Goal: Find specific fact: Find contact information

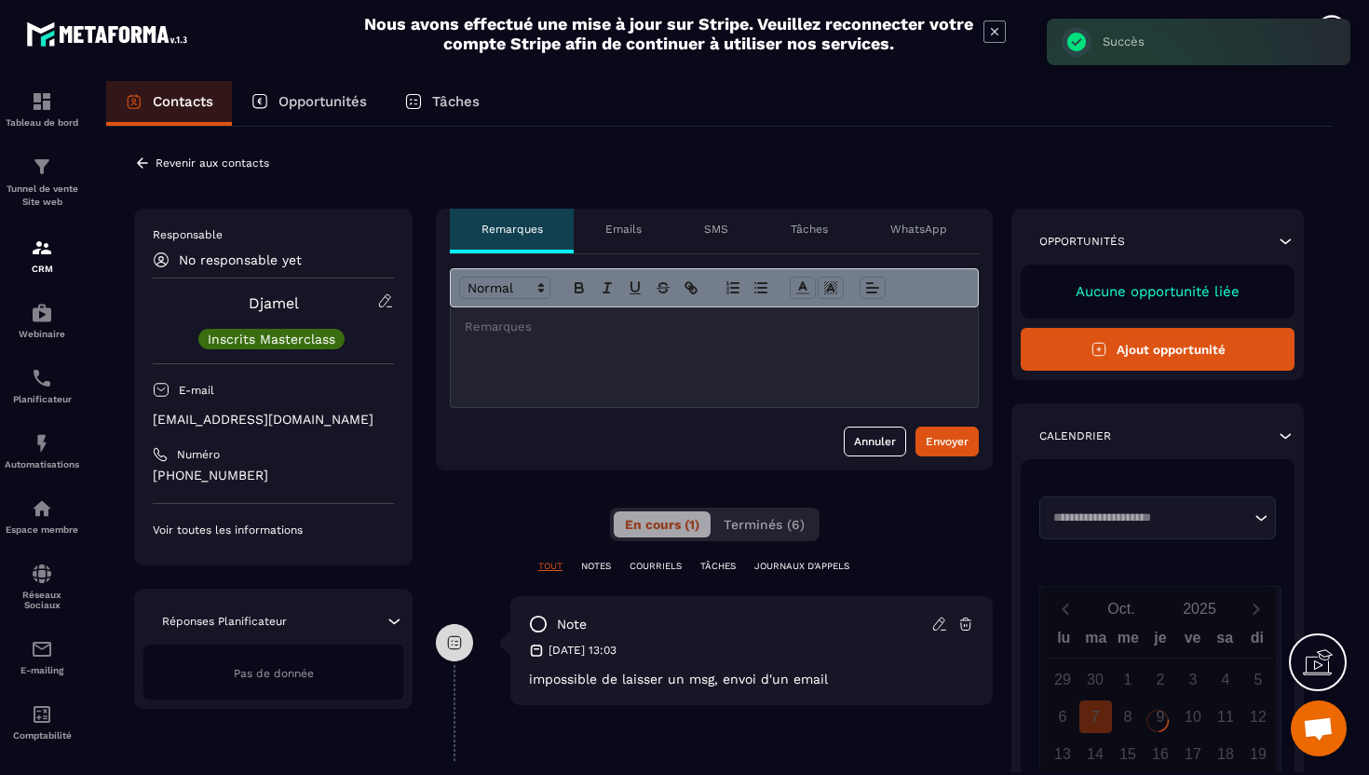
click at [242, 430] on div "Responsable No responsable yet [PERSON_NAME] Inscrits Masterclass E-mail [EMAIL…" at bounding box center [273, 382] width 241 height 310
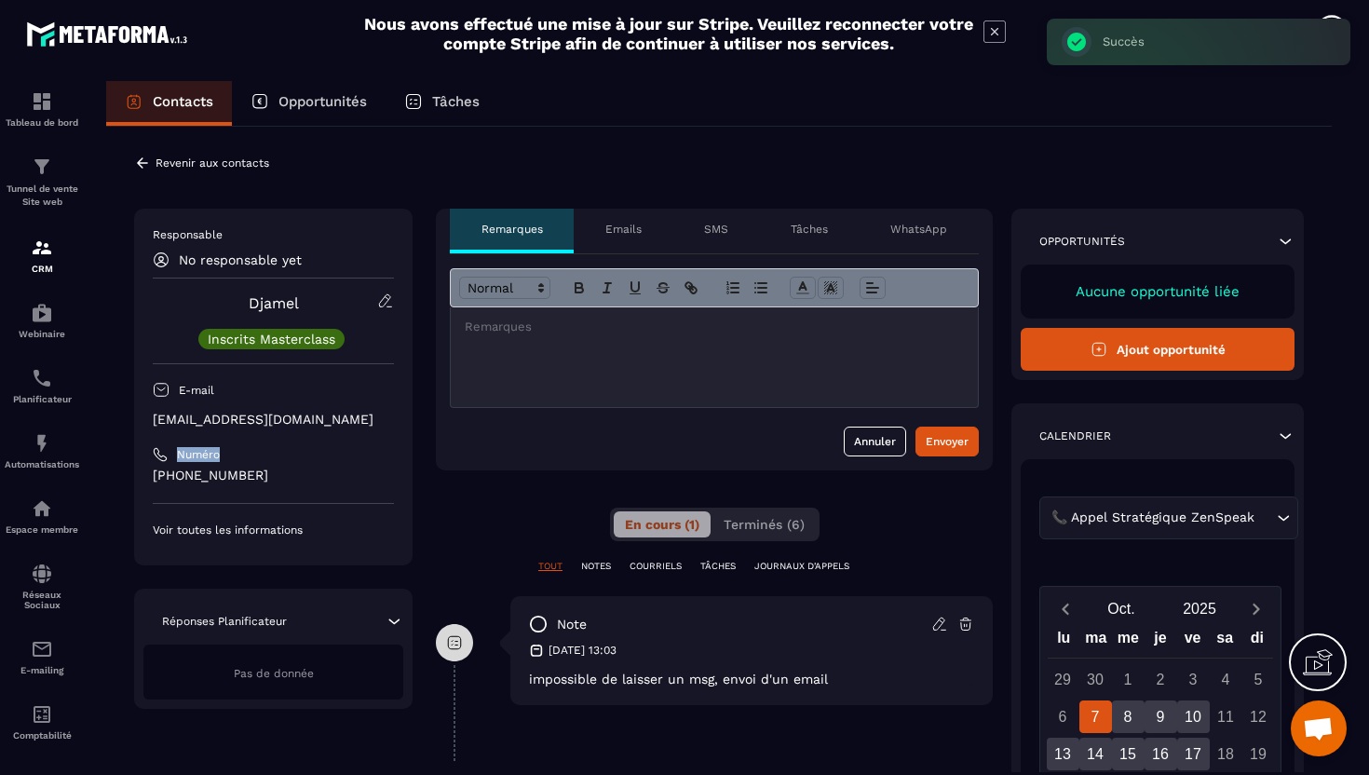
click at [242, 430] on div "Responsable No responsable yet [PERSON_NAME] Inscrits Masterclass E-mail [EMAIL…" at bounding box center [273, 382] width 241 height 310
click at [242, 420] on p "[EMAIL_ADDRESS][DOMAIN_NAME]" at bounding box center [273, 420] width 241 height 18
copy div "[EMAIL_ADDRESS][DOMAIN_NAME]"
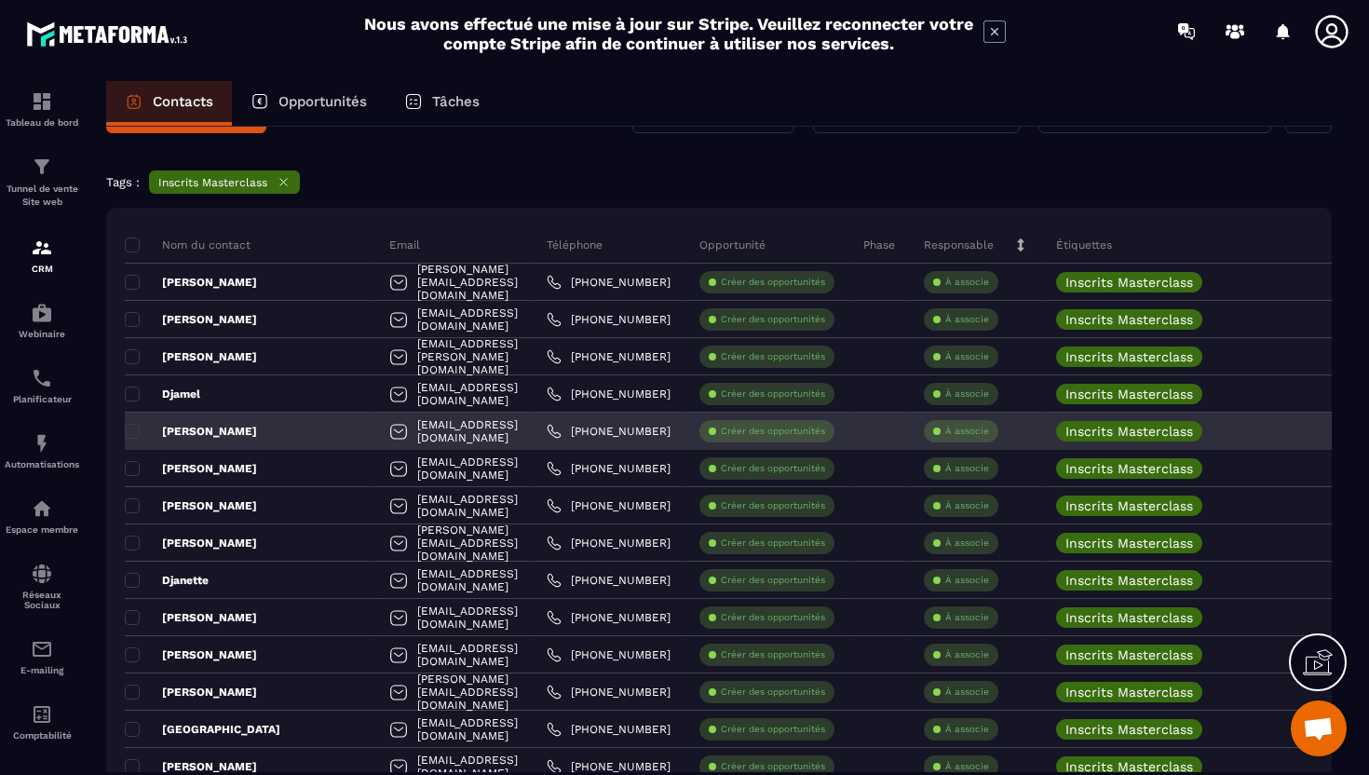
scroll to position [61, 0]
click at [268, 430] on div "[PERSON_NAME]" at bounding box center [250, 430] width 251 height 37
